Goal: Task Accomplishment & Management: Complete application form

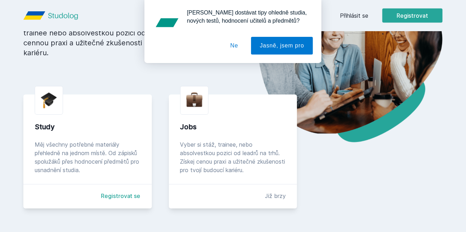
scroll to position [98, 0]
click at [285, 51] on button "Jasně, jsem pro" at bounding box center [282, 46] width 62 height 18
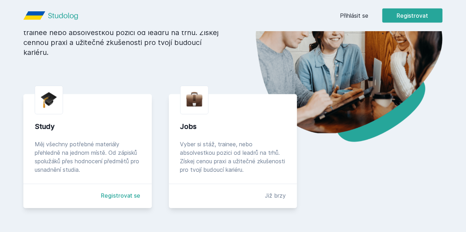
click at [134, 196] on link "Registrovat se" at bounding box center [121, 195] width 40 height 8
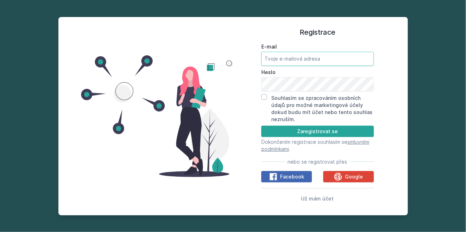
click at [326, 66] on input "E-mail" at bounding box center [317, 59] width 113 height 14
type input "[EMAIL_ADDRESS][DOMAIN_NAME]"
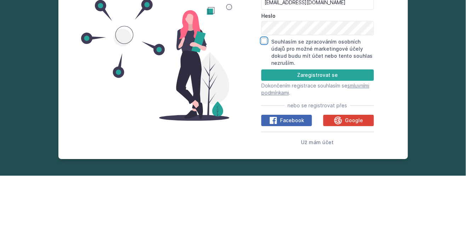
click at [265, 100] on input "Souhlasím se zpracováním osobních údajů pro možné marketingové účely dokud budu…" at bounding box center [264, 97] width 6 height 6
checkbox input "true"
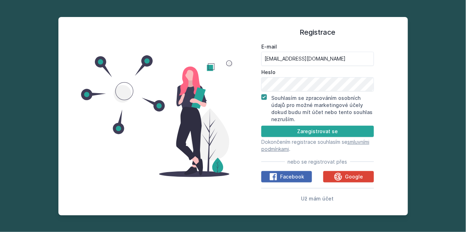
click at [316, 137] on button "Zaregistrovat se" at bounding box center [317, 131] width 113 height 11
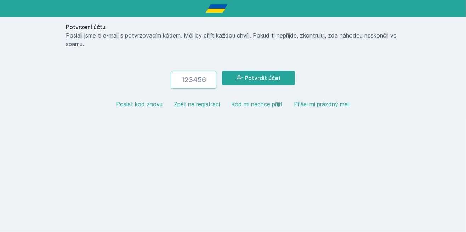
click at [203, 83] on input "number" at bounding box center [193, 80] width 45 height 18
type input "595763"
click at [256, 80] on button "Potvrdit účet" at bounding box center [258, 78] width 73 height 14
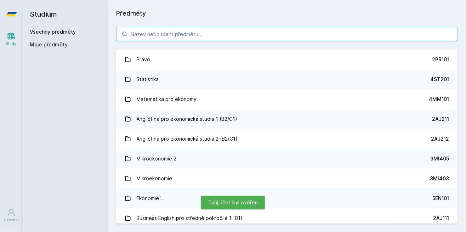
click at [298, 32] on input "search" at bounding box center [286, 34] width 341 height 14
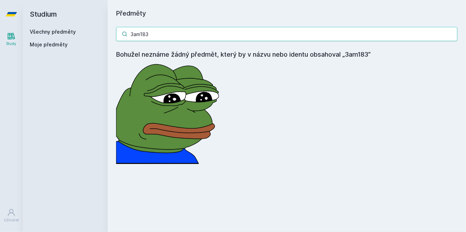
type input "3am183"
click at [453, 35] on input "3am183" at bounding box center [286, 34] width 341 height 14
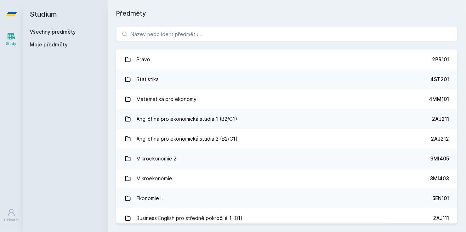
click at [74, 84] on div "Studium Všechny předměty Moje předměty" at bounding box center [65, 116] width 85 height 232
click at [71, 34] on link "Všechny předměty" at bounding box center [53, 32] width 46 height 6
